Goal: Obtain resource: Obtain resource

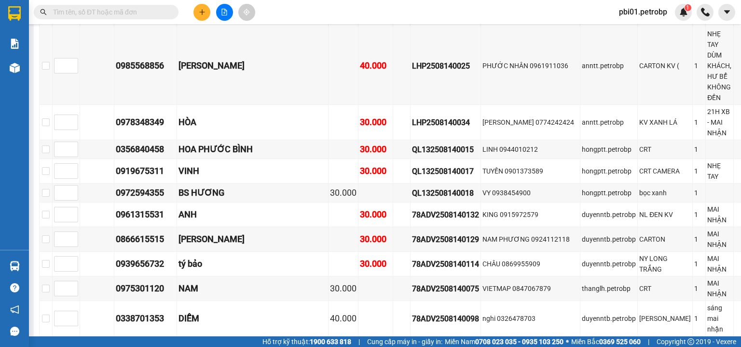
scroll to position [220, 0]
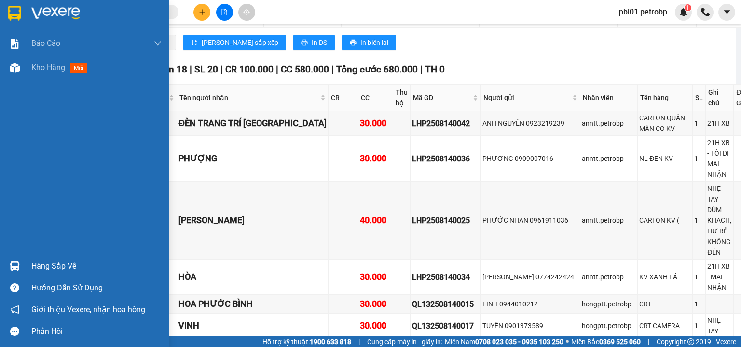
click at [43, 266] on div "Hàng sắp về" at bounding box center [96, 266] width 130 height 14
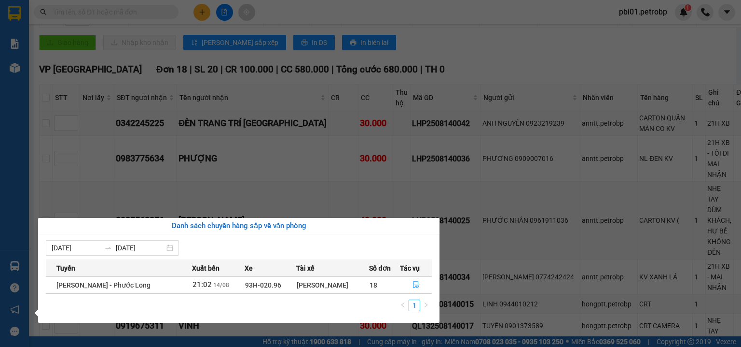
click at [25, 108] on div "Báo cáo BC tiền tận nơi (trưởng trạm) Báo cáo 1 (nv): Số tiền đã thu của văn ph…" at bounding box center [14, 173] width 29 height 347
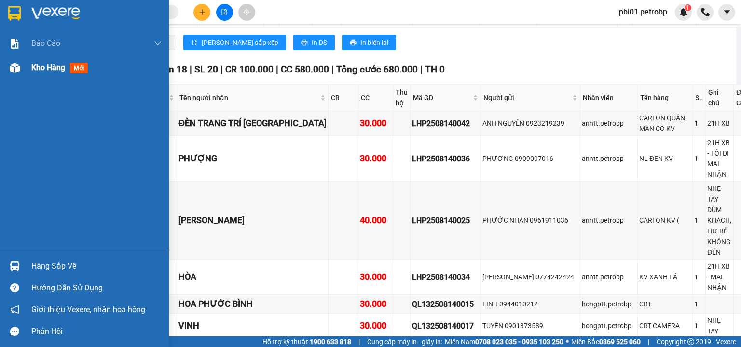
click at [56, 73] on div "Kho hàng mới" at bounding box center [61, 67] width 60 height 12
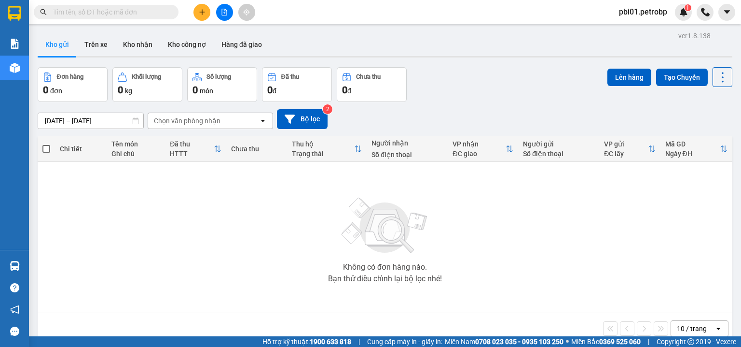
click at [289, 216] on div "Không có đơn hàng nào. Bạn thử điều chỉnh lại bộ lọc nhé!" at bounding box center [384, 237] width 685 height 145
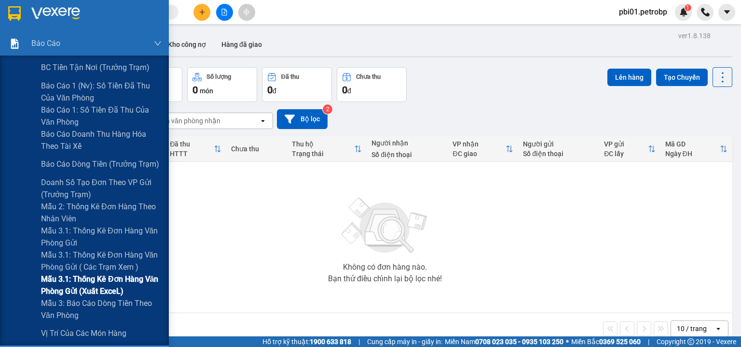
click at [96, 286] on span "Mẫu 3.1: Thống kê đơn hàng văn phòng gửi (Xuất ExceL)" at bounding box center [101, 285] width 121 height 24
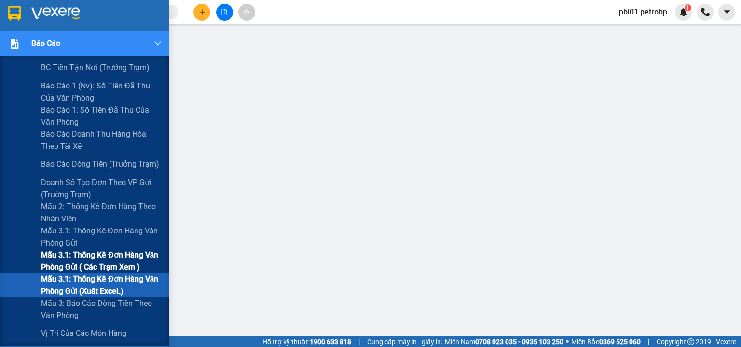
click at [96, 264] on span "Mẫu 3.1: Thống kê đơn hàng văn phòng gửi ( các trạm xem )" at bounding box center [101, 261] width 121 height 24
